Goal: Information Seeking & Learning: Learn about a topic

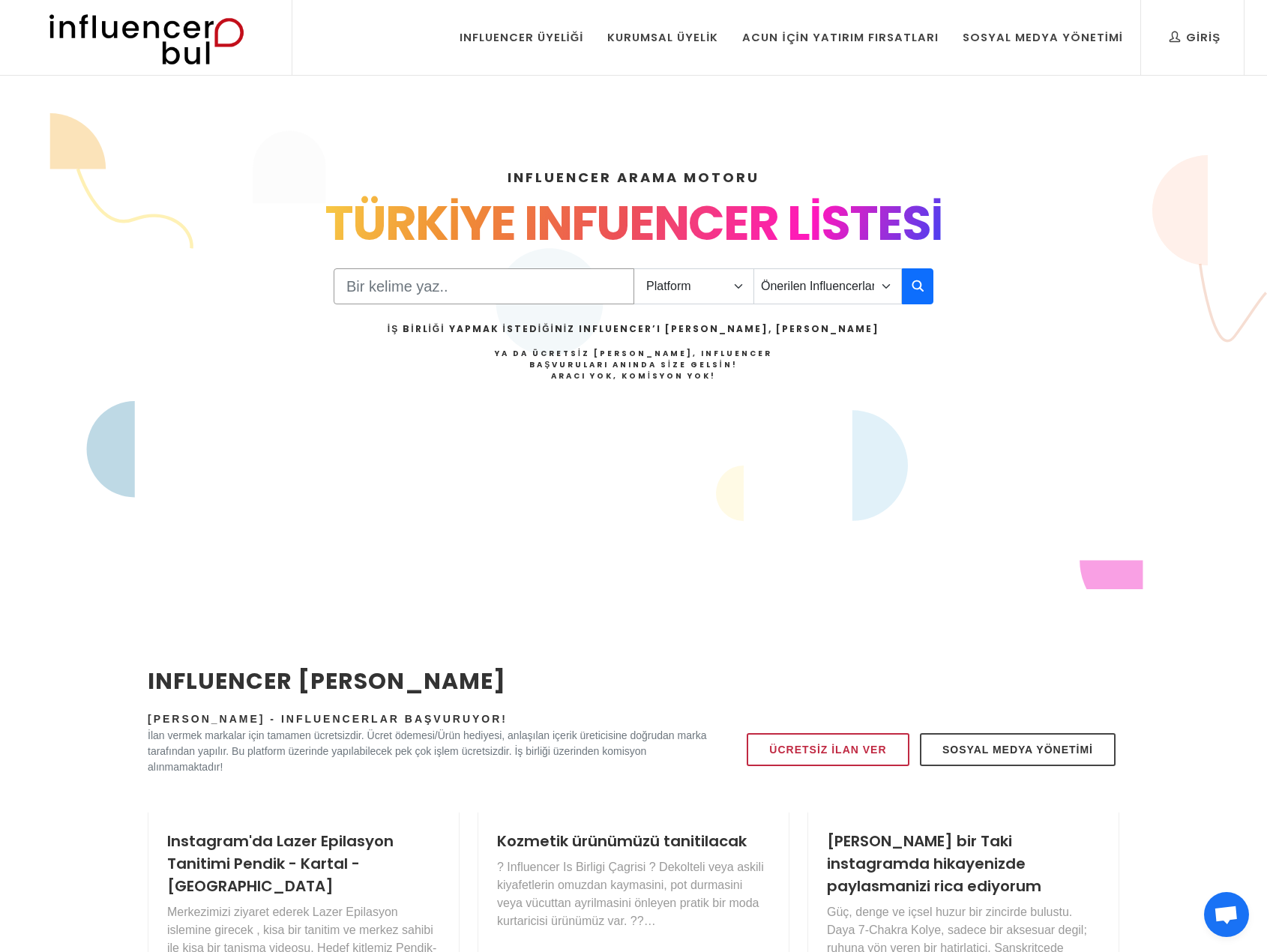
click at [484, 285] on input "Search" at bounding box center [483, 286] width 300 height 36
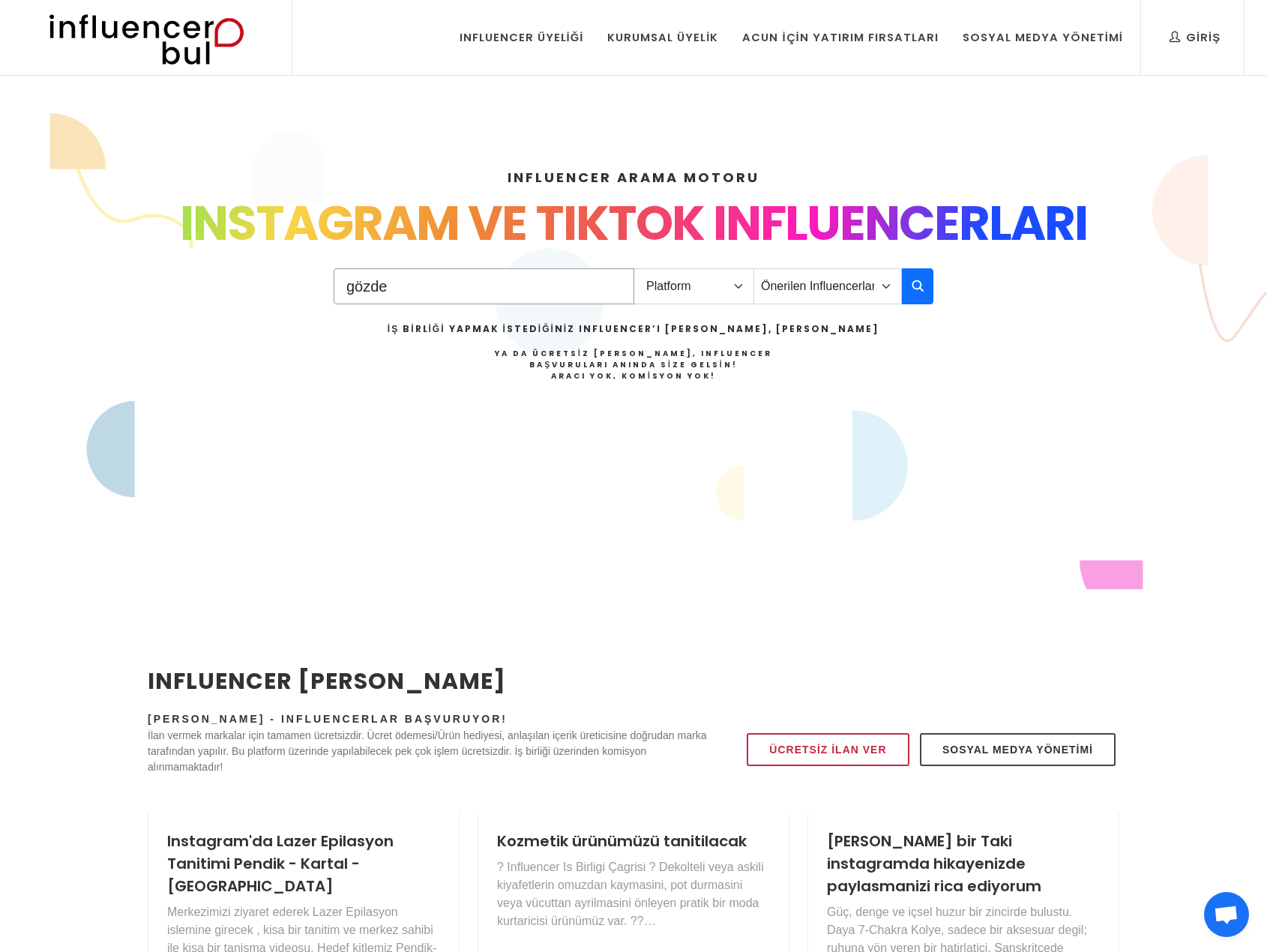
type input "gözde"
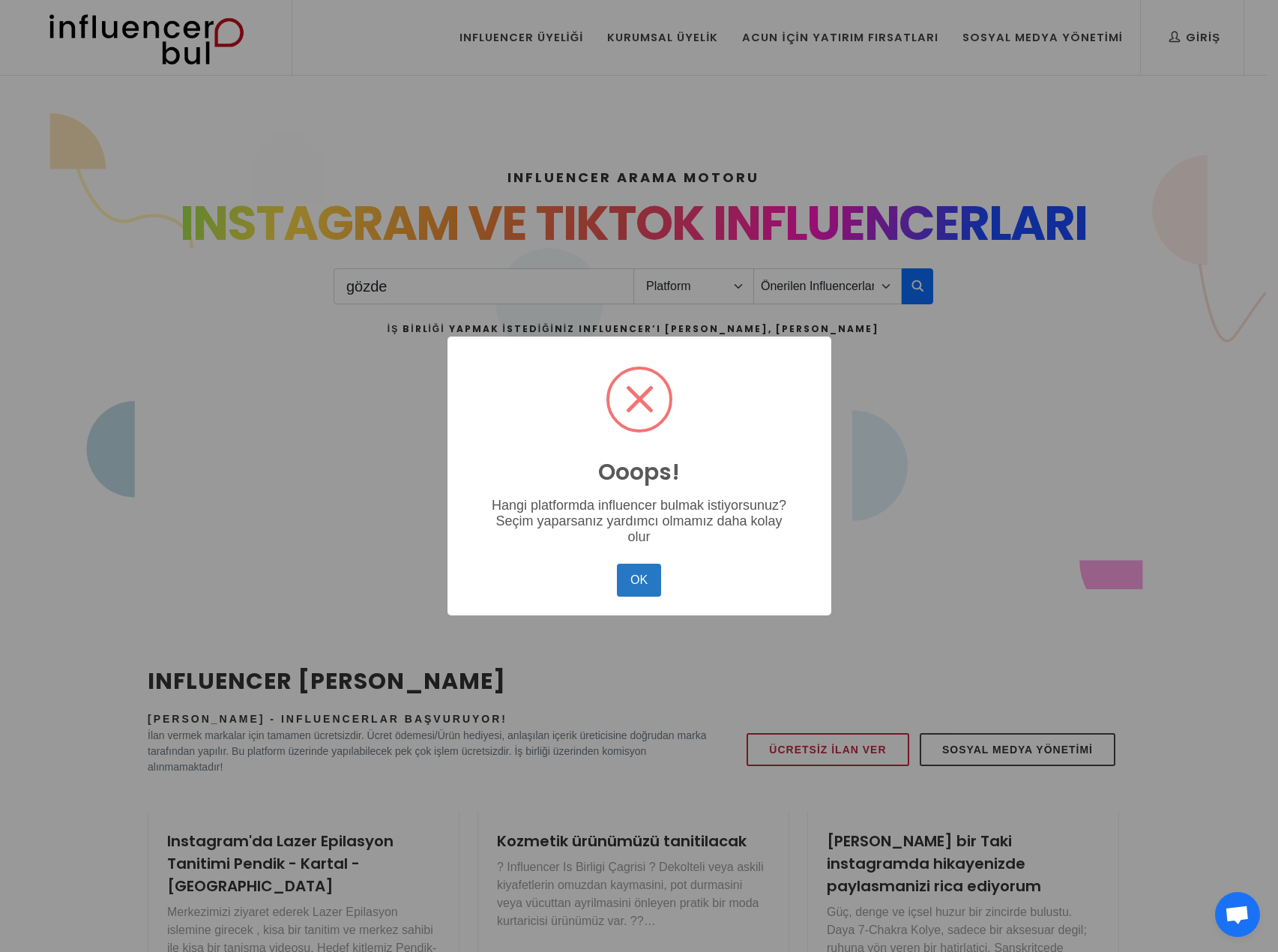
click at [617, 564] on button "OK" at bounding box center [638, 580] width 43 height 33
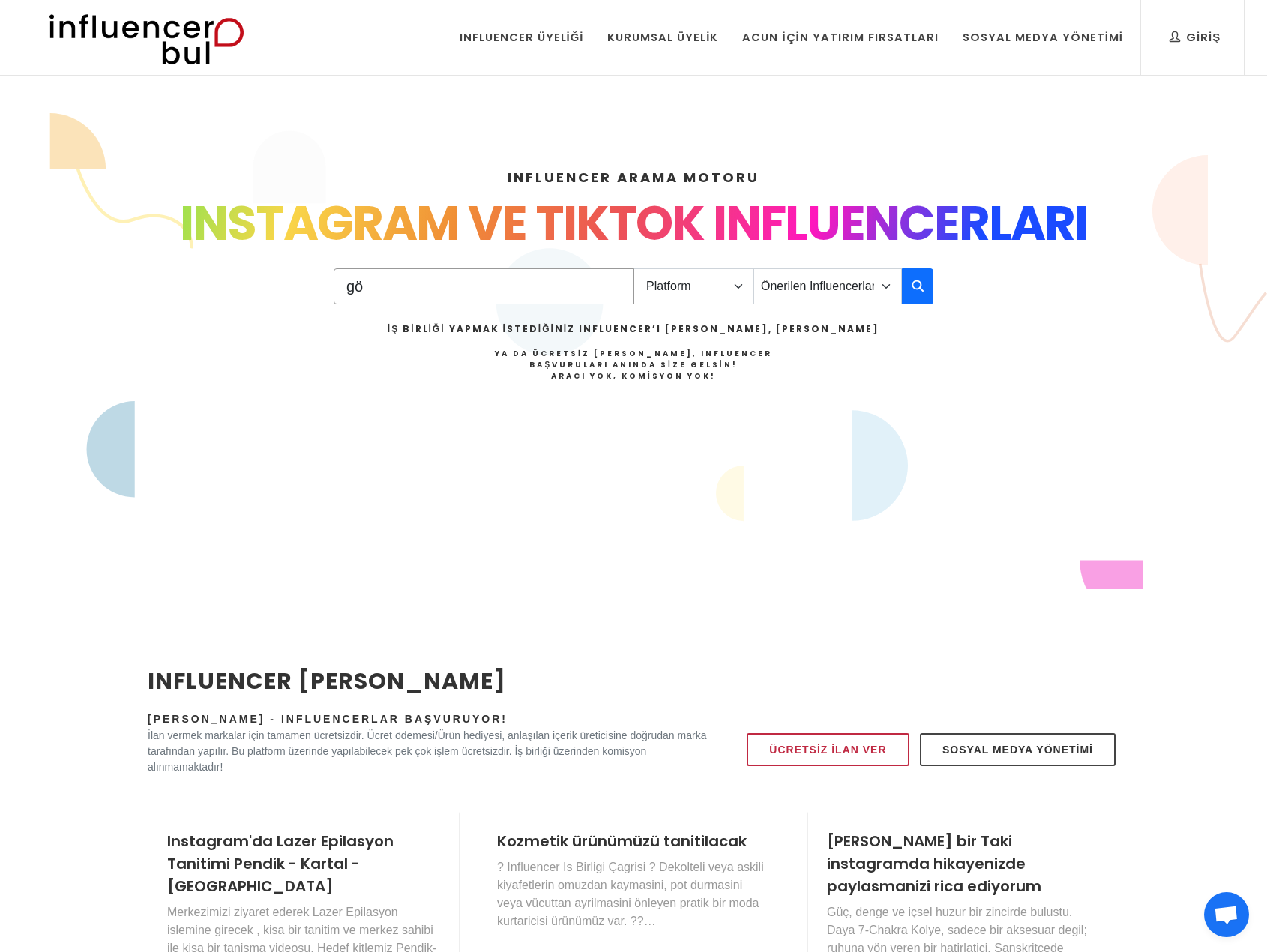
type input "g"
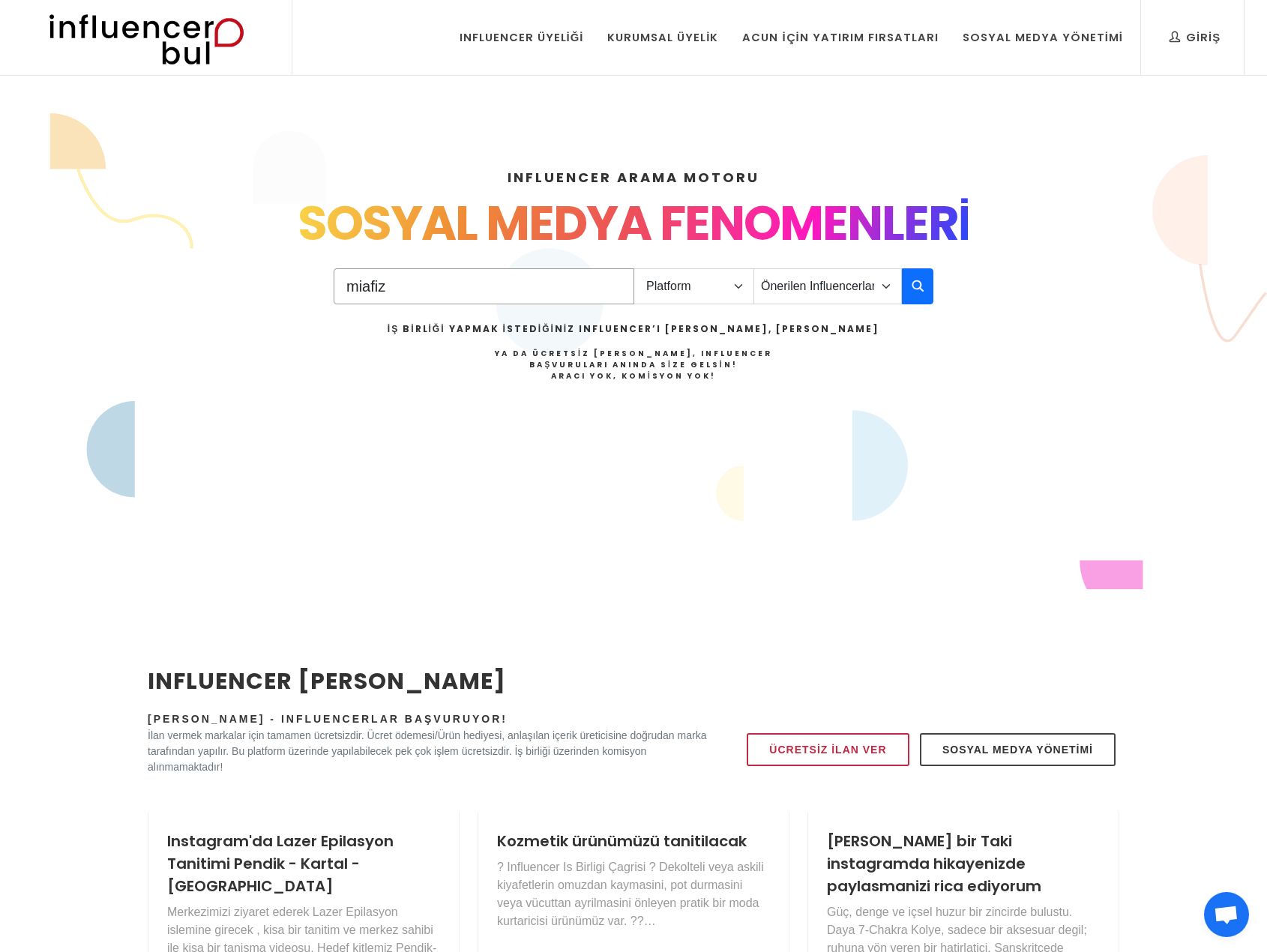
type input "miafiz"
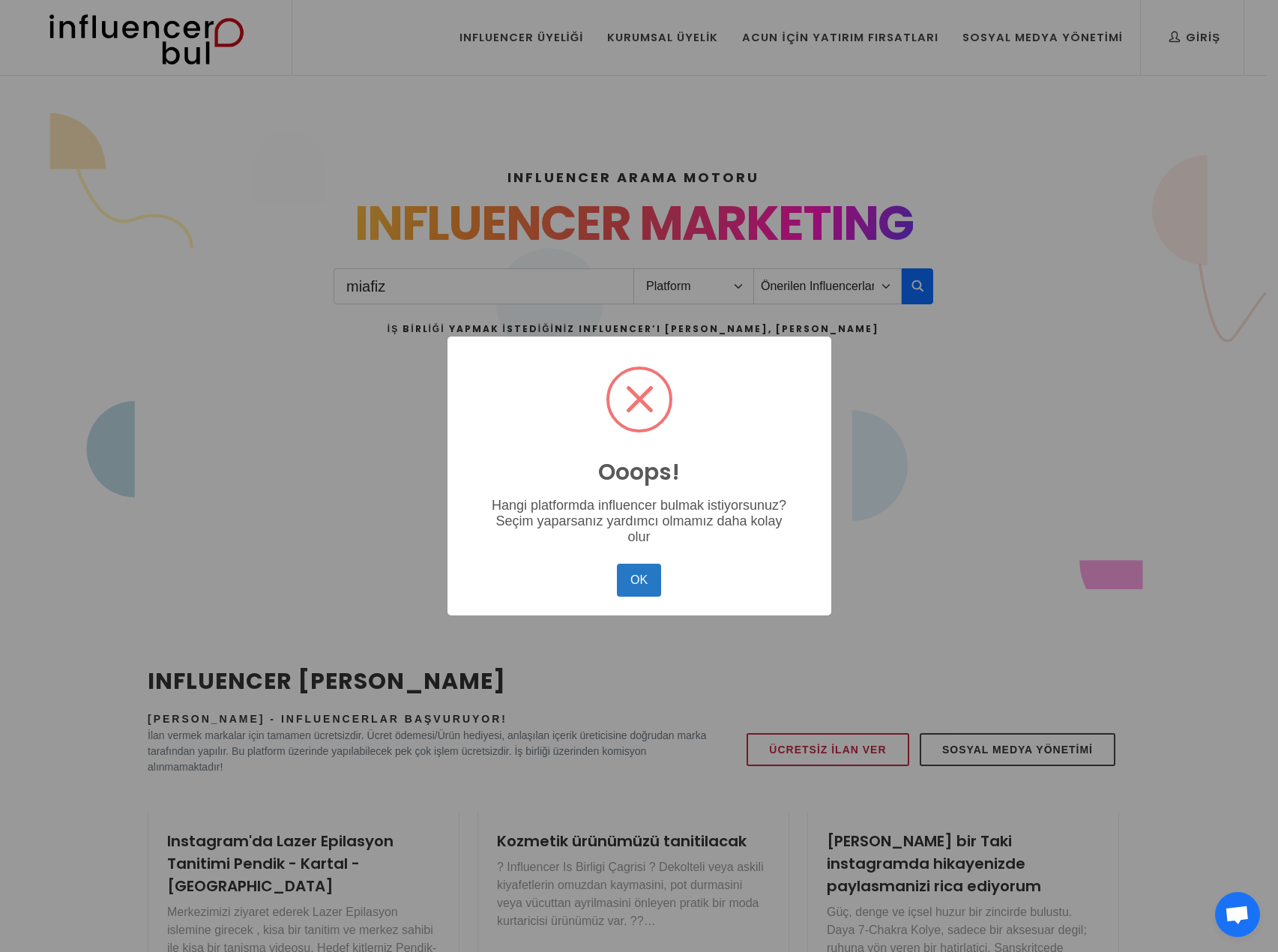
click at [793, 357] on div "Ooops! ×" at bounding box center [639, 425] width 354 height 146
click at [641, 572] on button "OK" at bounding box center [638, 580] width 43 height 33
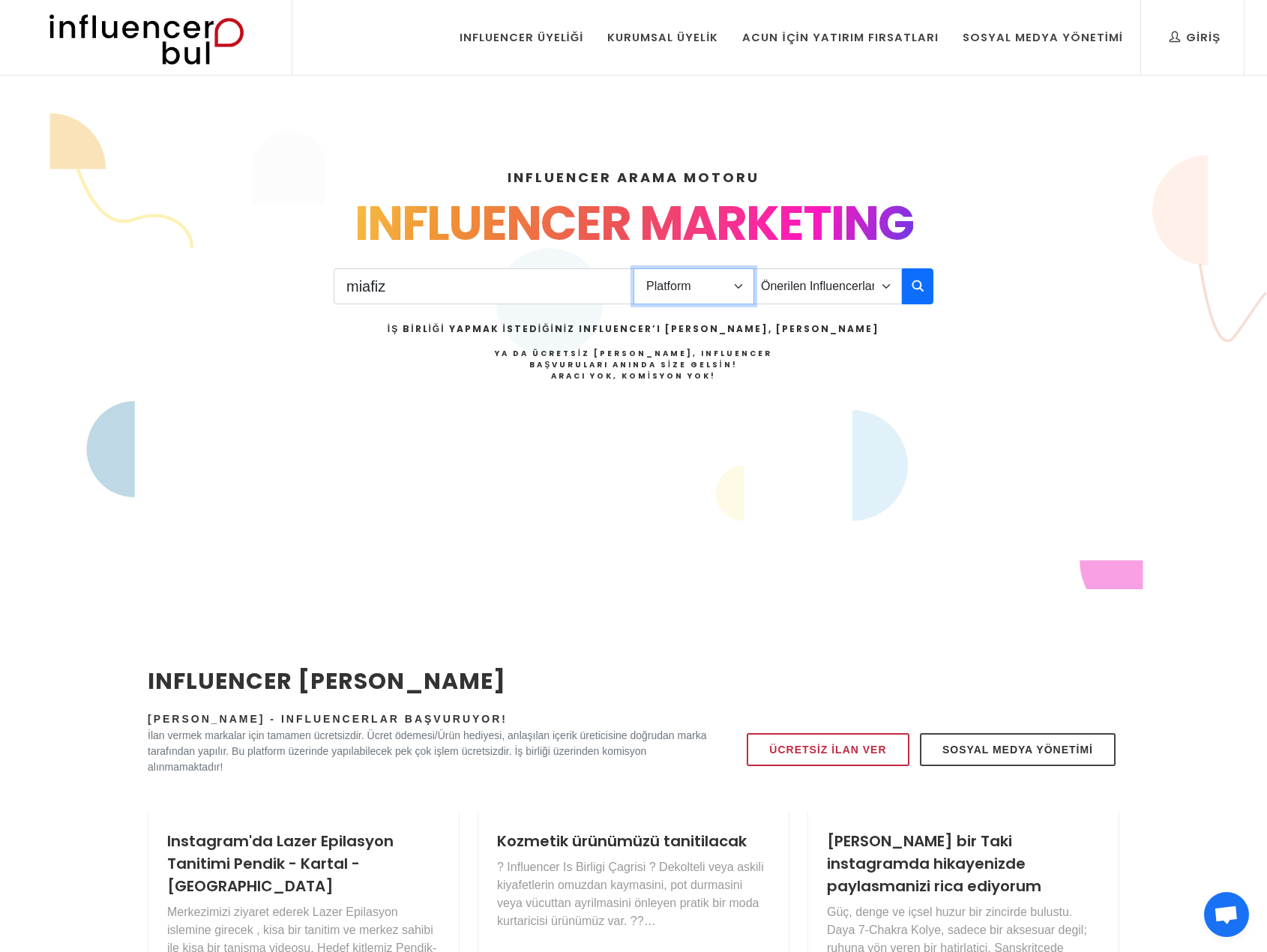
click at [692, 284] on select "Platform Instagram Facebook Youtube Tiktok Twitter Twitch" at bounding box center [694, 286] width 120 height 36
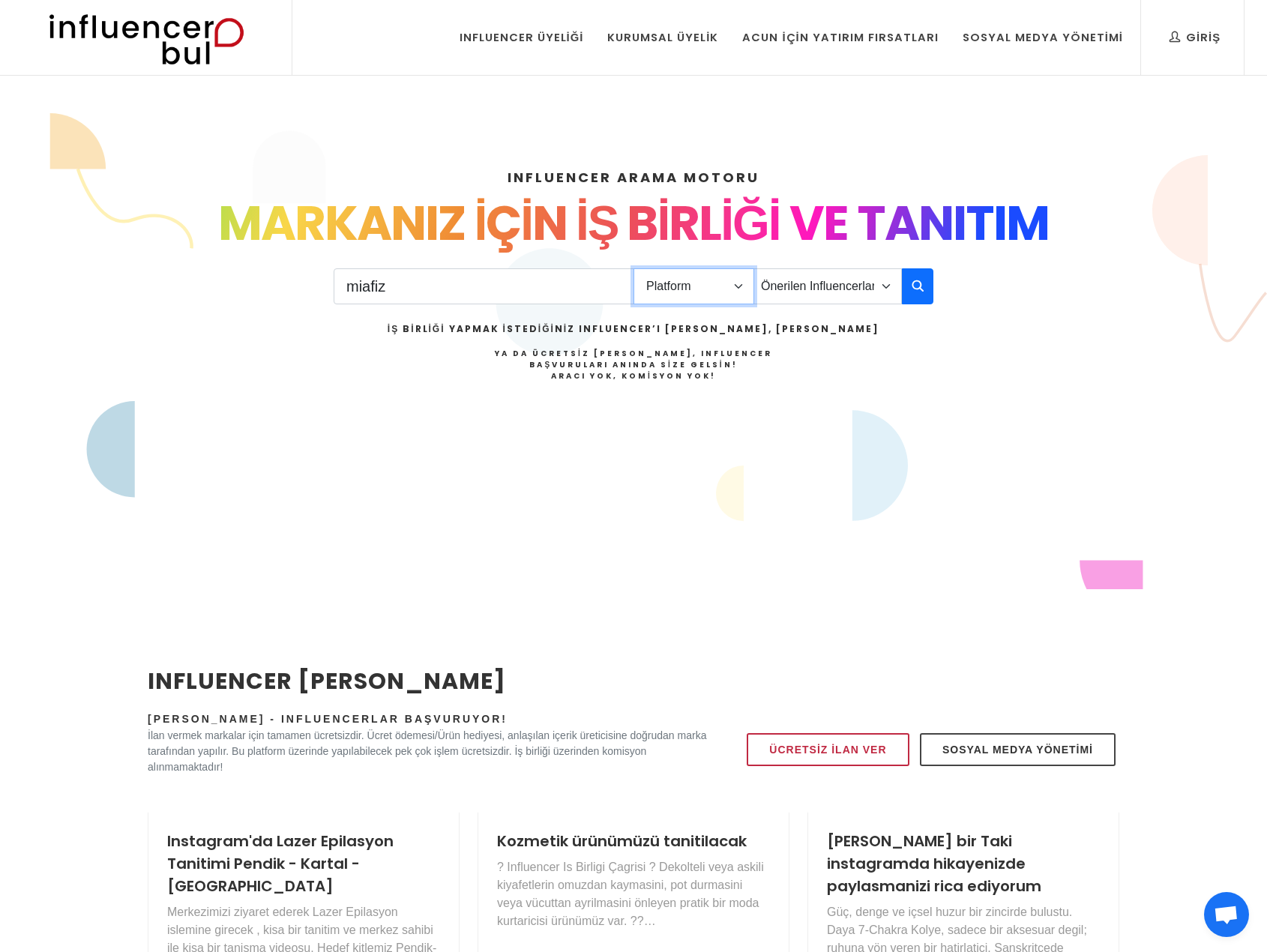
click at [634, 269] on select "Platform Instagram Facebook Youtube Tiktok Twitter Twitch" at bounding box center [694, 286] width 120 height 36
click at [719, 290] on select "Platform Instagram Facebook Youtube Tiktok Twitter Twitch" at bounding box center [694, 286] width 120 height 36
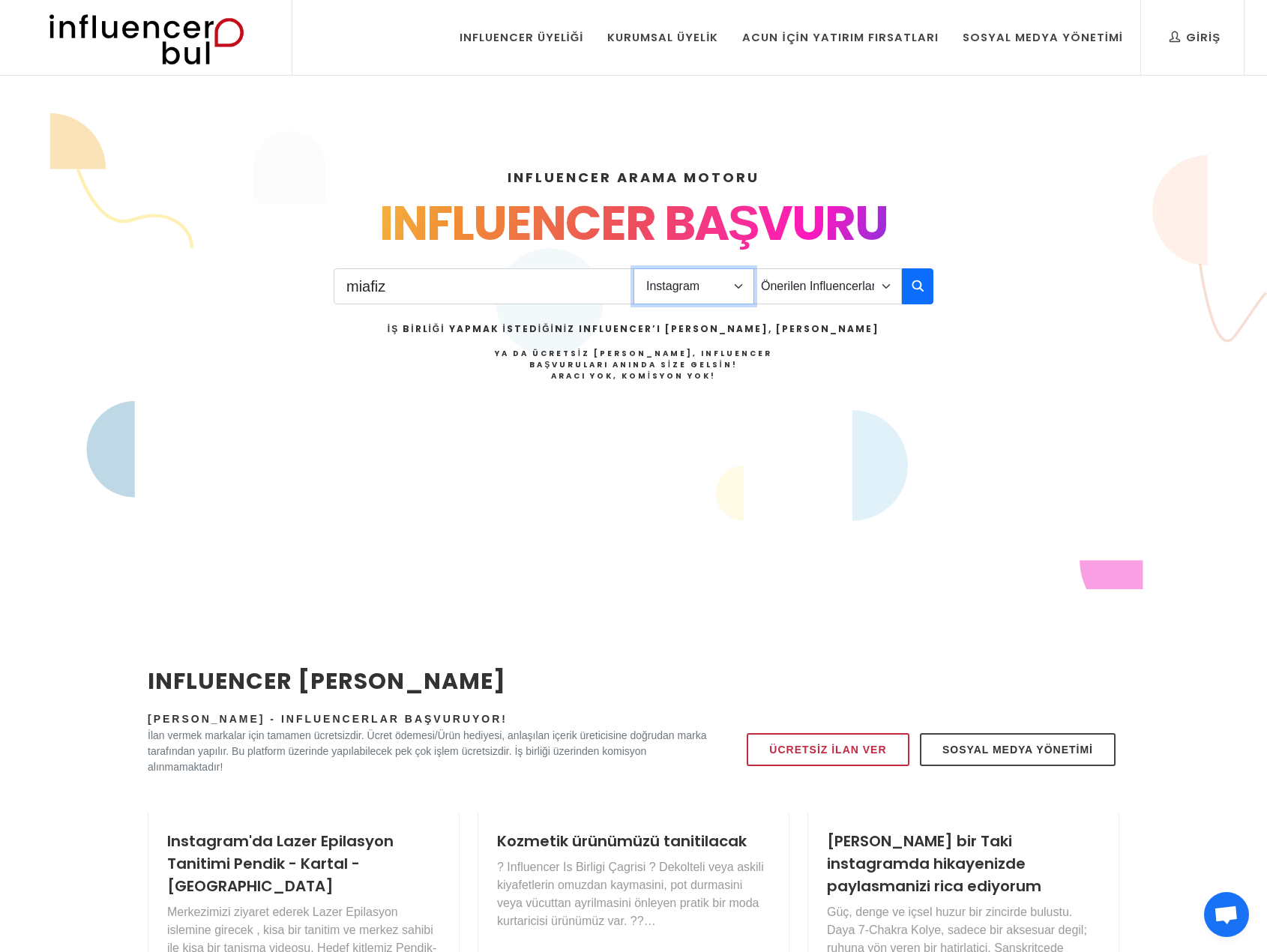
select select "6"
click at [634, 269] on select "Platform Instagram Facebook Youtube Tiktok Twitter Twitch" at bounding box center [694, 286] width 120 height 36
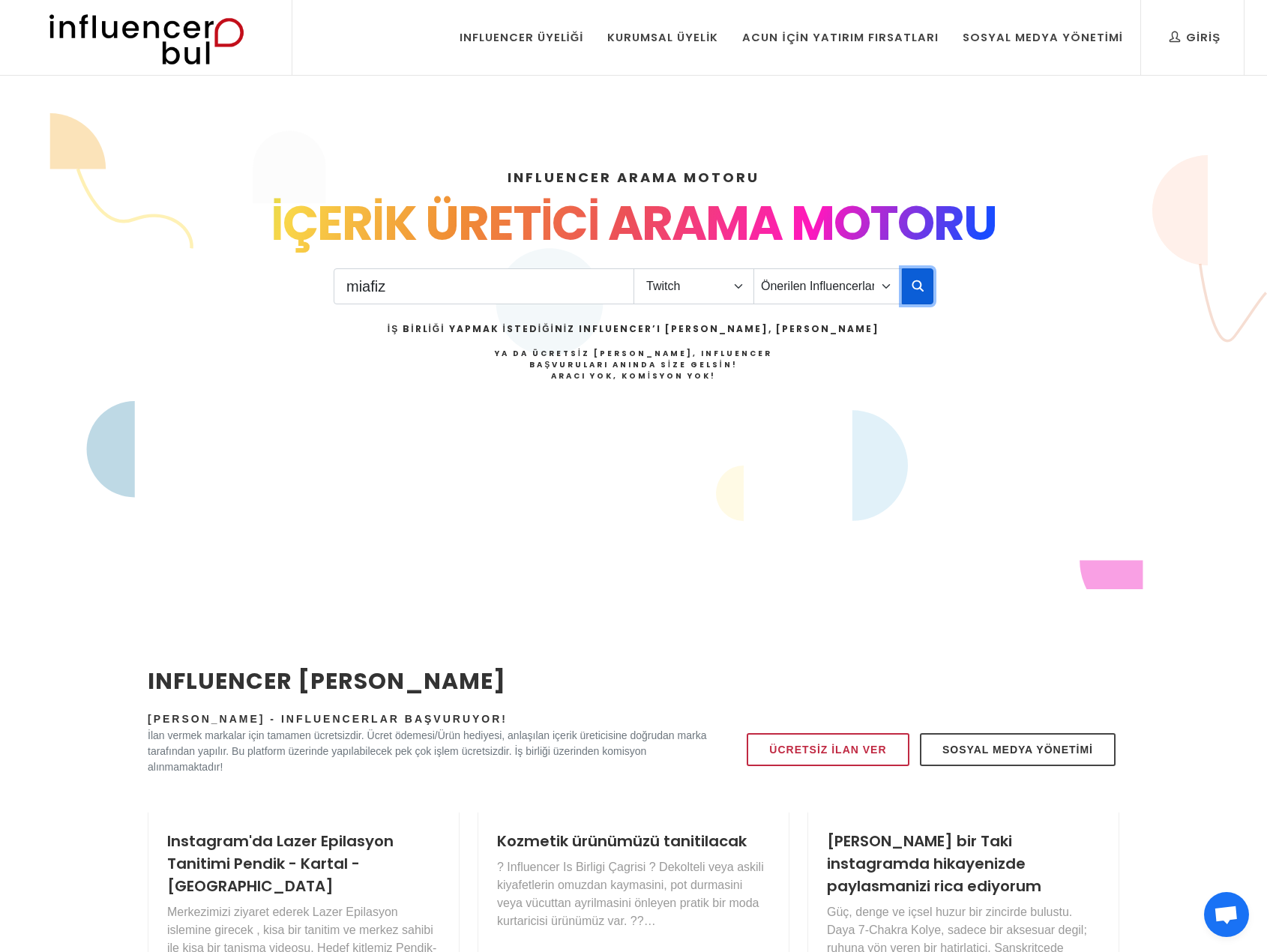
click at [911, 285] on button "button" at bounding box center [917, 286] width 32 height 36
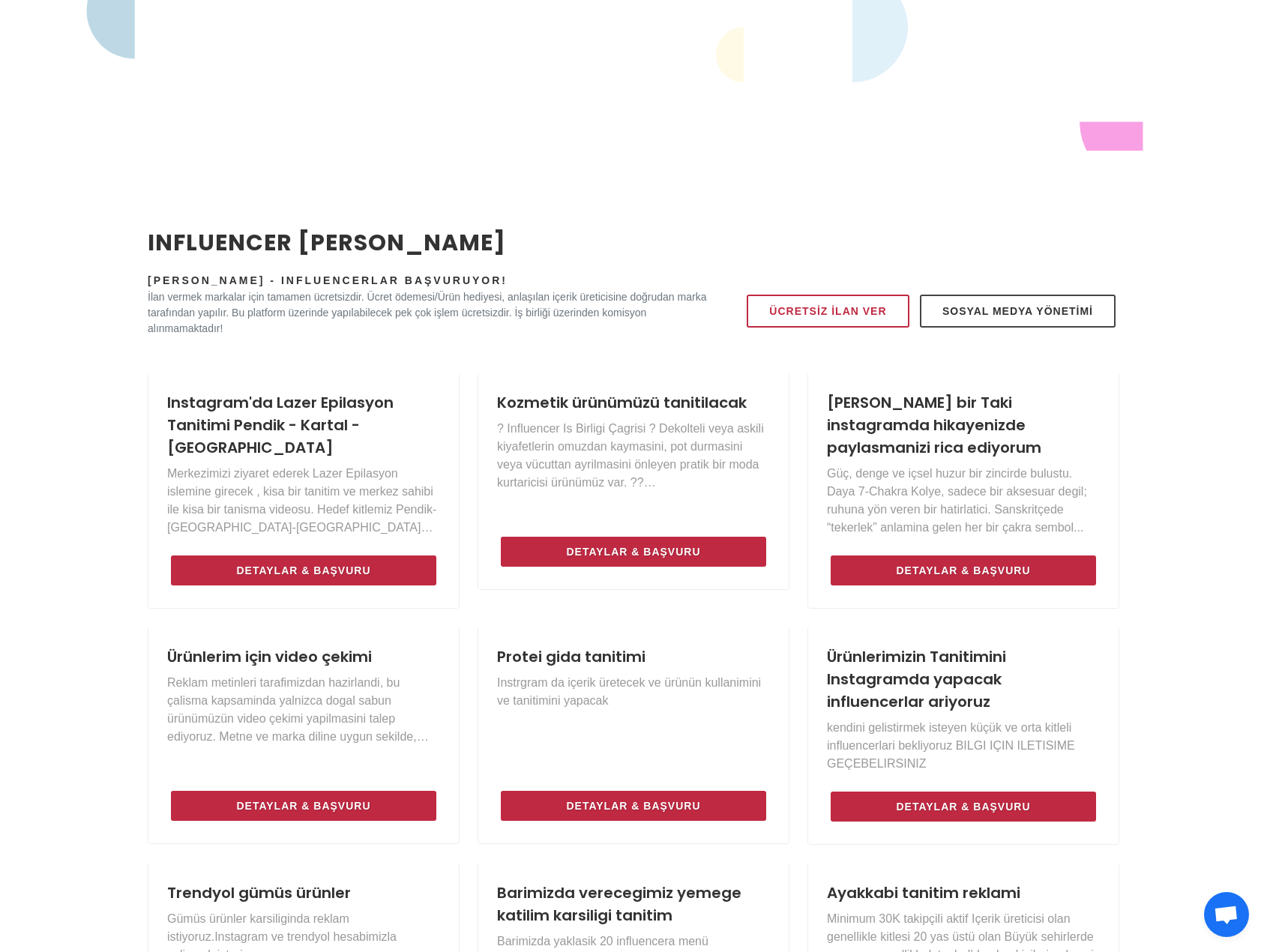
scroll to position [450, 0]
